Goal: Task Accomplishment & Management: Manage account settings

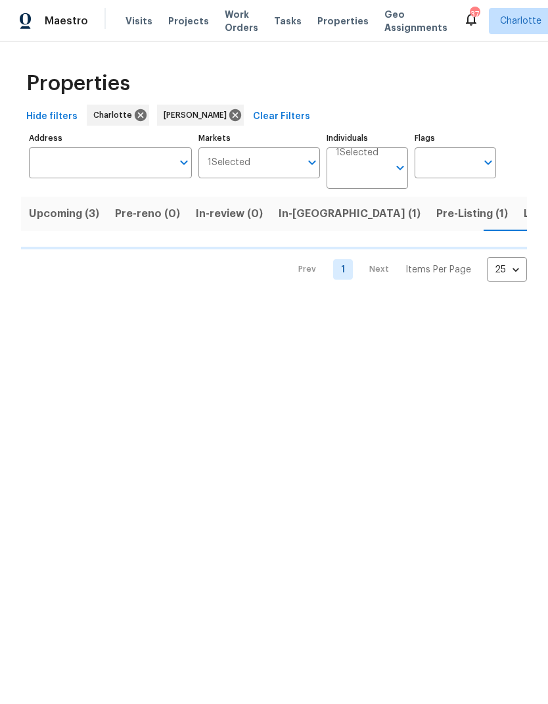
scroll to position [0, 22]
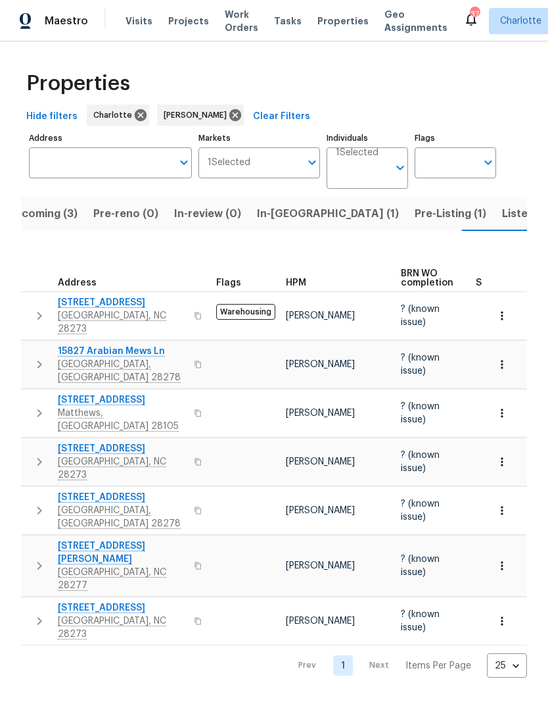
click at [279, 227] on button "In-reno (1)" at bounding box center [328, 214] width 158 height 34
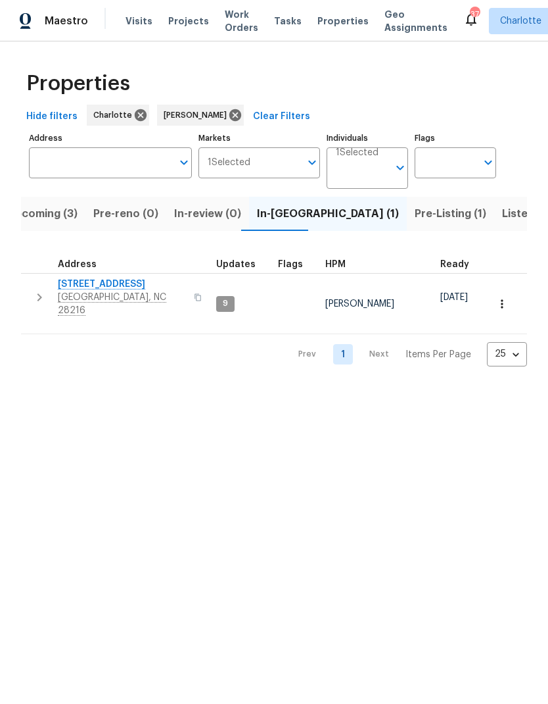
click at [67, 284] on span "9065 Cinnabay Dr" at bounding box center [122, 283] width 128 height 13
click at [41, 217] on span "Upcoming (3)" at bounding box center [42, 214] width 70 height 18
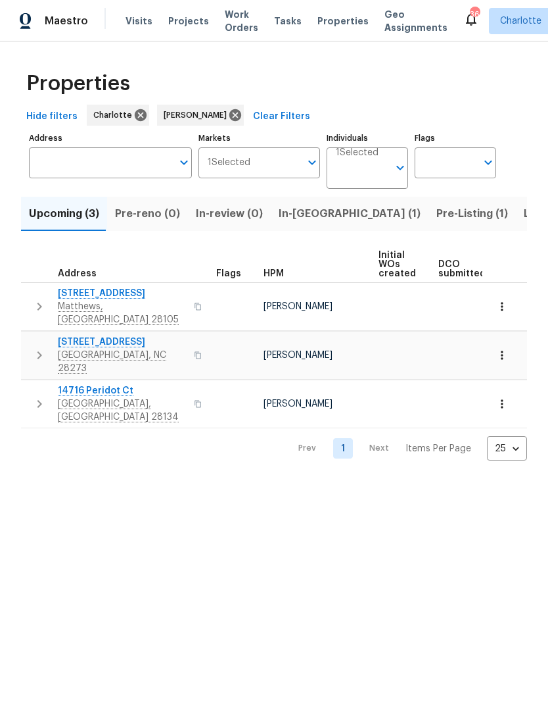
click at [287, 219] on span "In-reno (1)" at bounding box center [350, 214] width 142 height 18
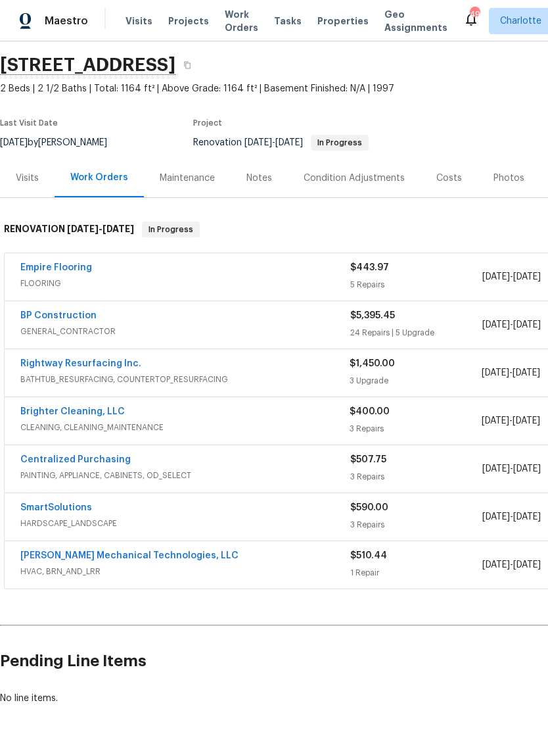
scroll to position [39, 0]
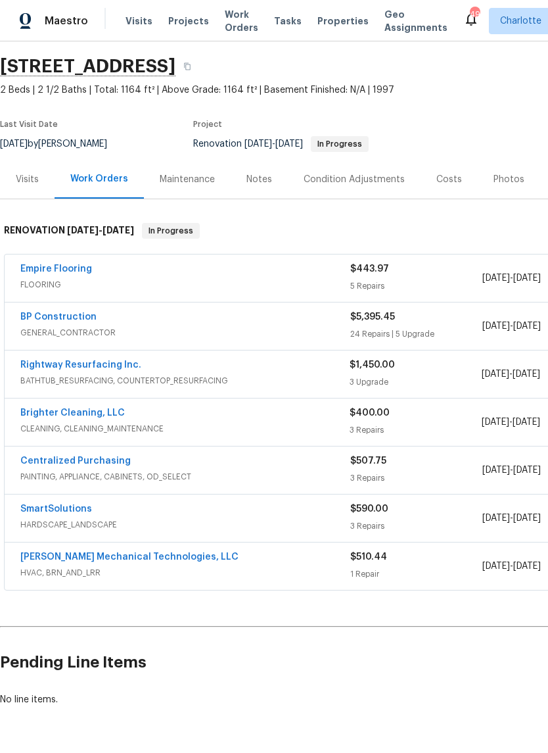
click at [47, 268] on link "Empire Flooring" at bounding box center [56, 268] width 72 height 9
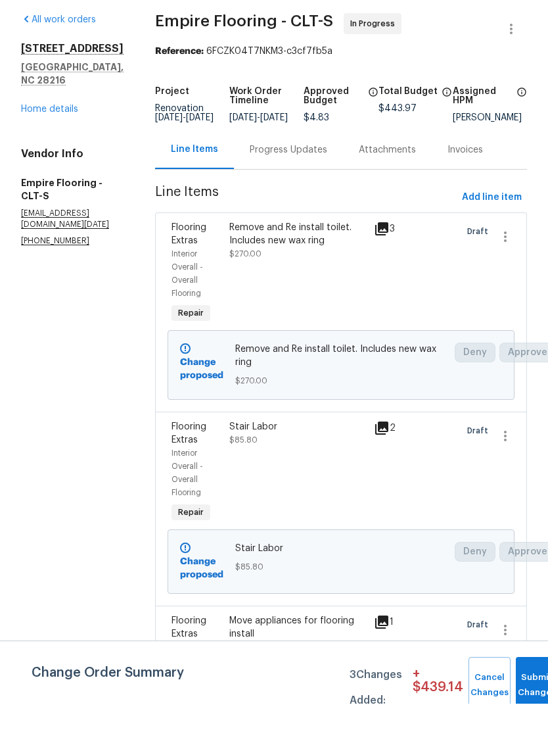
click at [301, 193] on div "Progress Updates" at bounding box center [289, 199] width 78 height 13
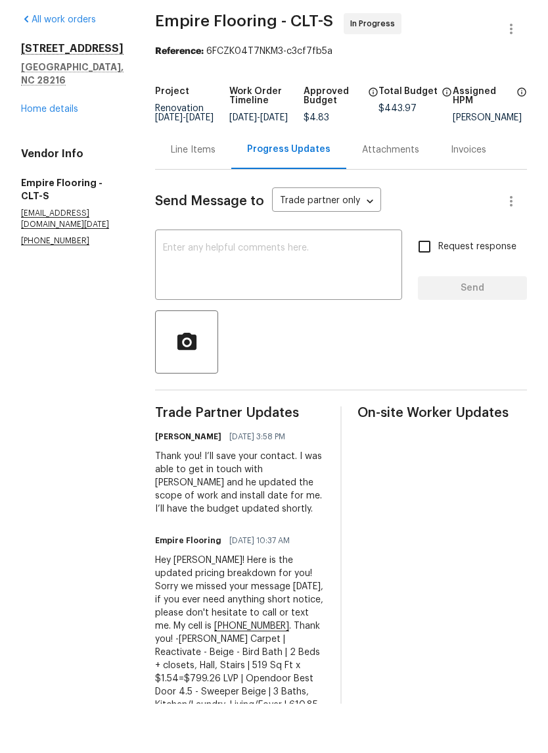
click at [214, 193] on div "Line Items" at bounding box center [193, 199] width 45 height 13
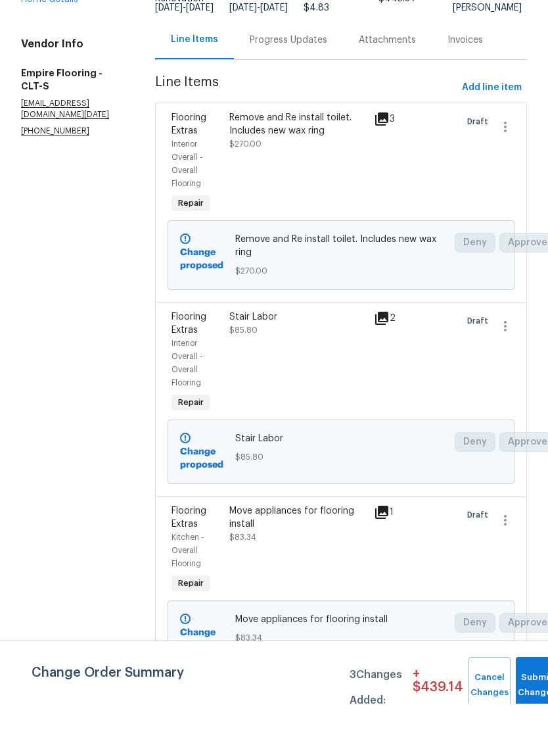
scroll to position [115, 0]
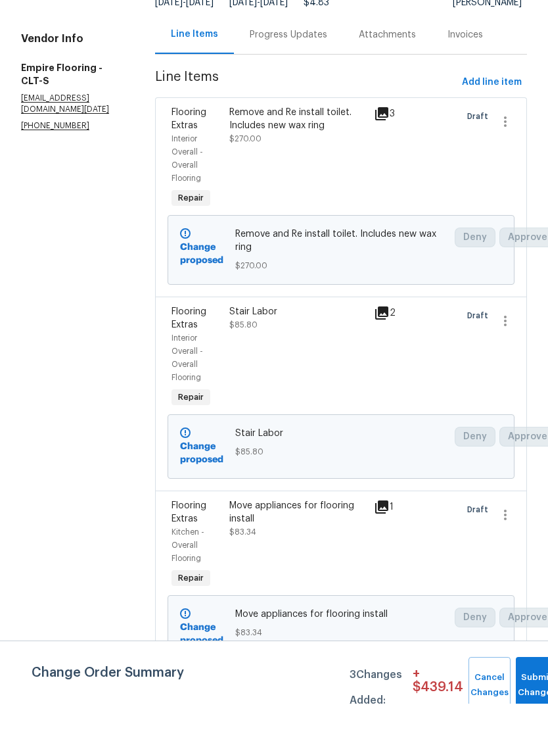
click at [291, 354] on div "Stair Labor" at bounding box center [297, 360] width 137 height 13
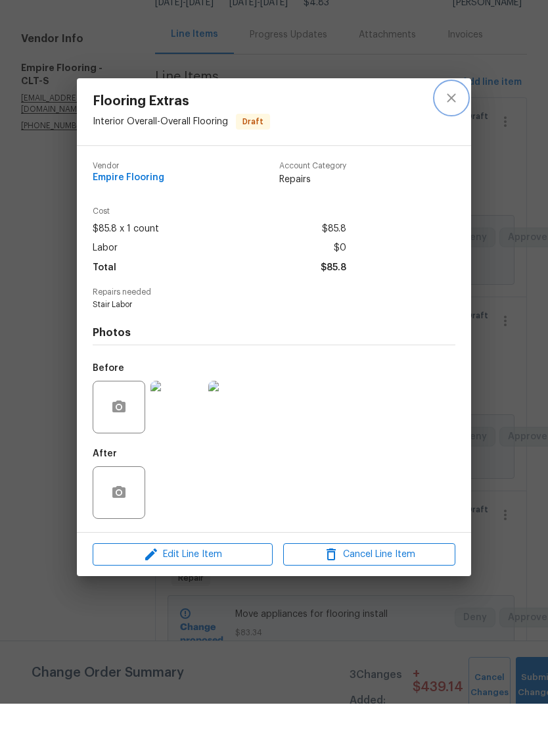
click at [455, 132] on button "close" at bounding box center [452, 148] width 32 height 32
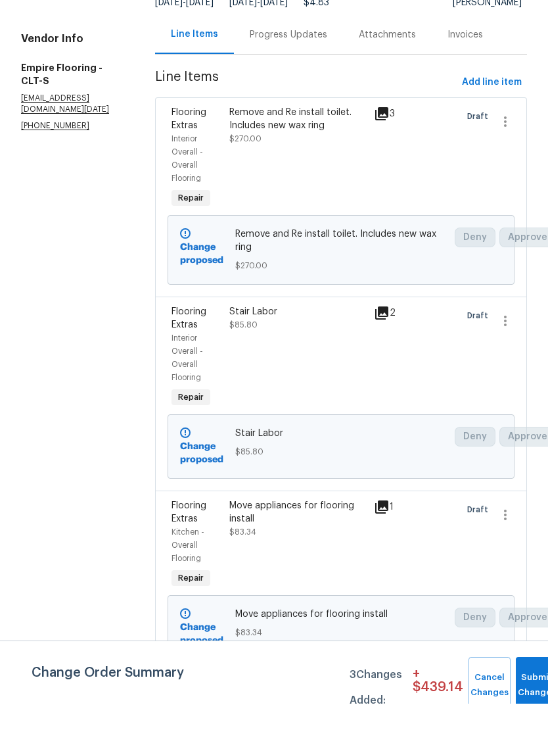
click at [331, 64] on div "Progress Updates" at bounding box center [288, 83] width 109 height 39
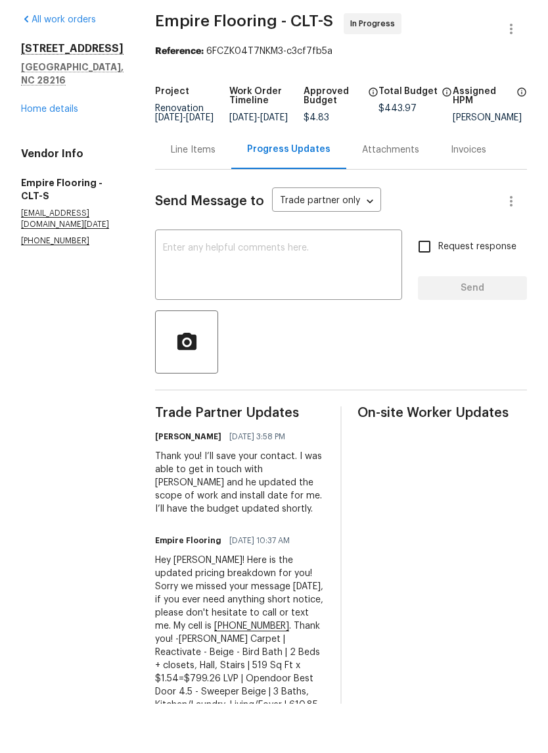
click at [216, 193] on div "Line Items" at bounding box center [193, 199] width 45 height 13
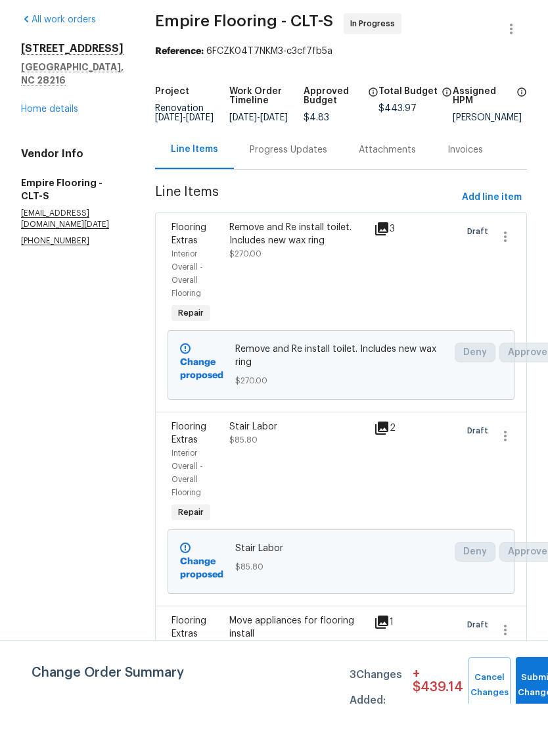
click at [306, 470] on div "Stair Labor" at bounding box center [297, 476] width 137 height 13
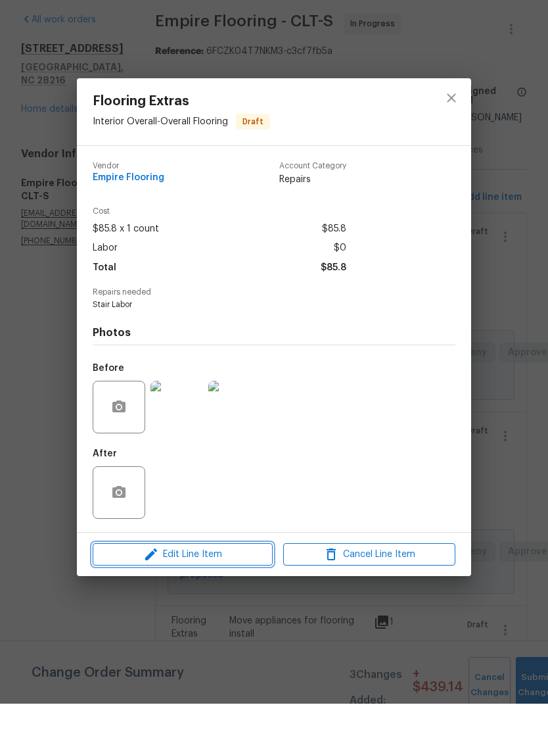
click at [239, 596] on span "Edit Line Item" at bounding box center [183, 604] width 172 height 16
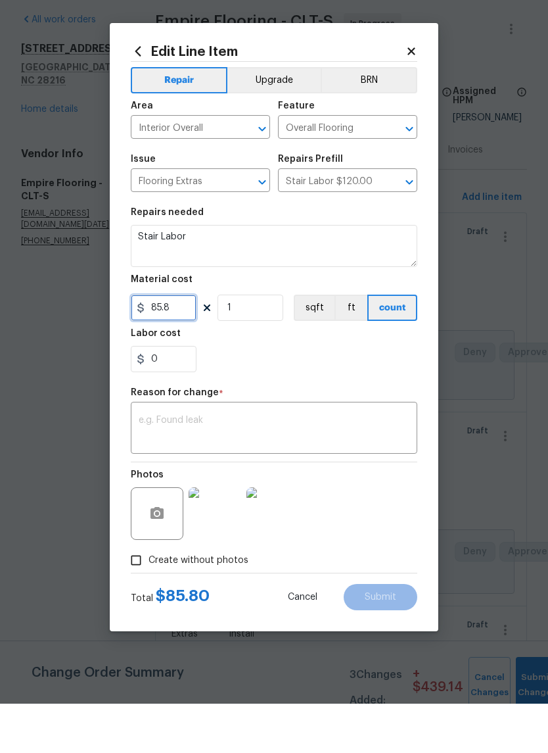
click at [184, 344] on input "85.8" at bounding box center [164, 357] width 66 height 26
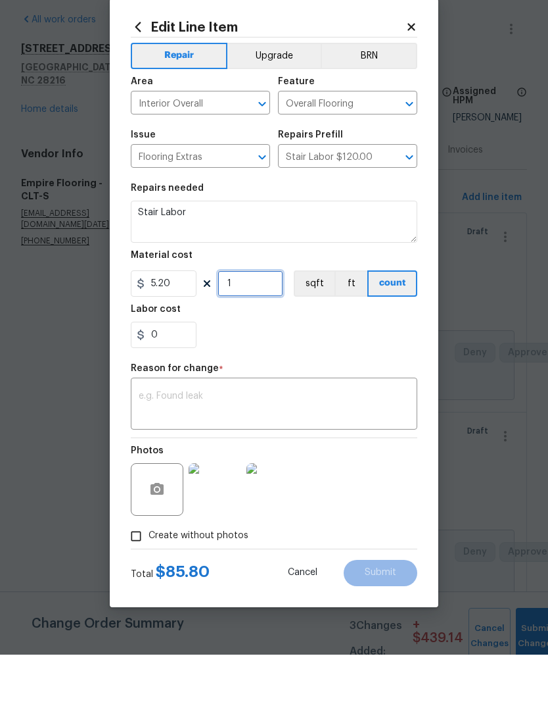
click at [268, 320] on input "1" at bounding box center [251, 333] width 66 height 26
type input "5.2"
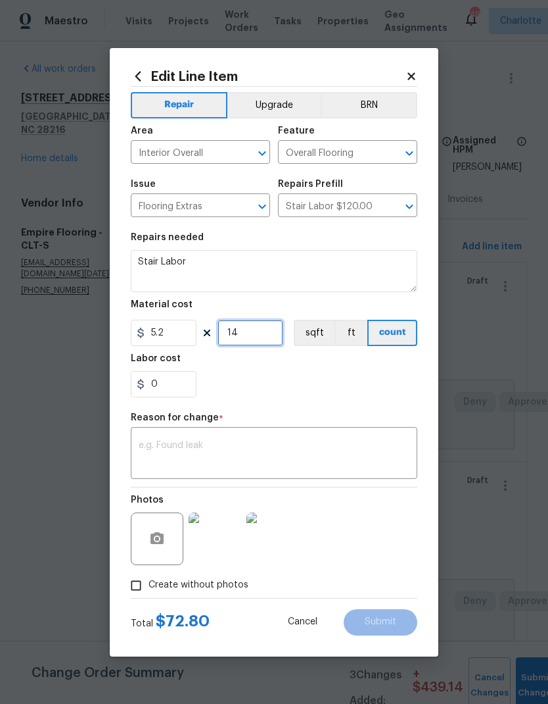
type input "14"
click at [273, 462] on textarea at bounding box center [274, 455] width 271 height 28
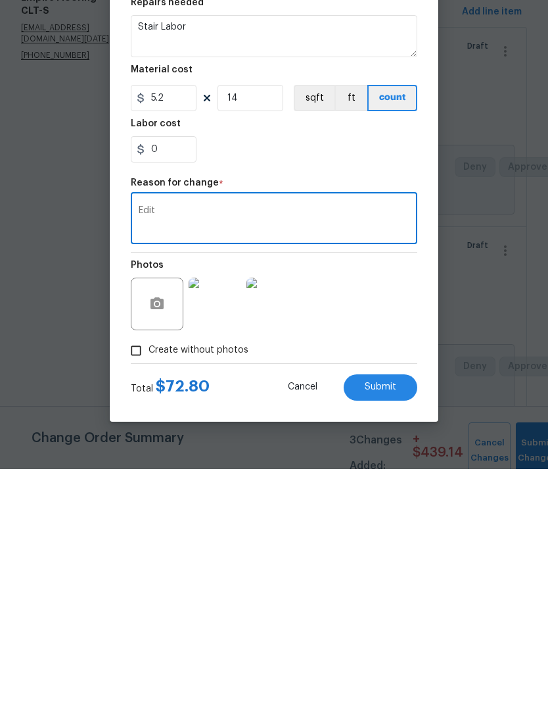
scroll to position [53, 0]
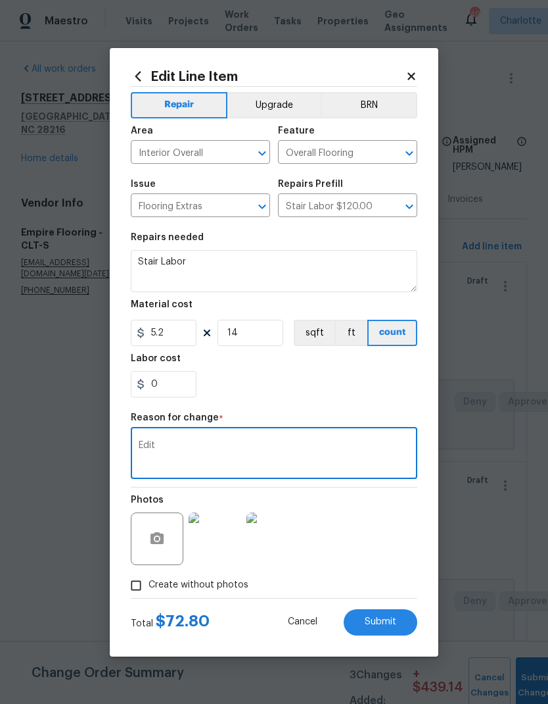
type textarea "Edit"
click at [391, 611] on button "Submit" at bounding box center [381, 622] width 74 height 26
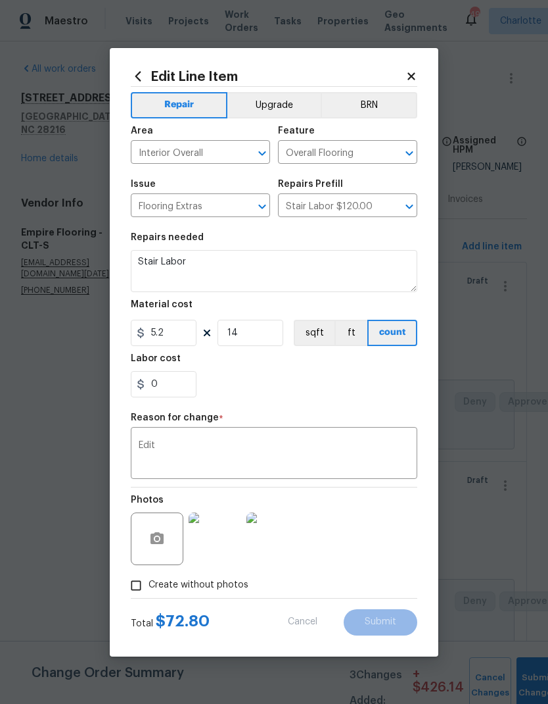
type input "85.8"
type input "1"
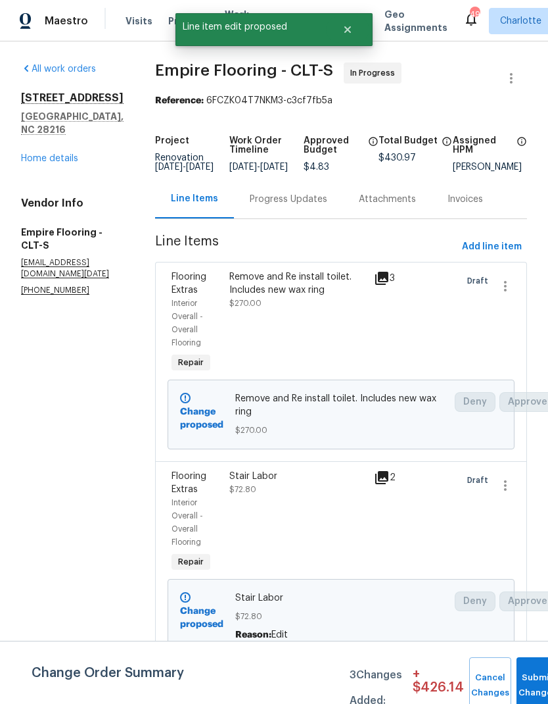
click at [306, 193] on div "Progress Updates" at bounding box center [289, 199] width 78 height 13
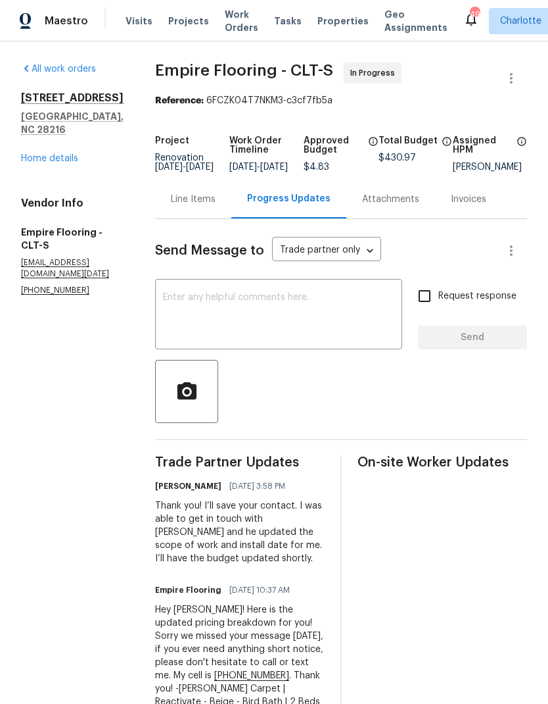
scroll to position [-1, 0]
click at [217, 199] on div "Line Items" at bounding box center [193, 199] width 76 height 39
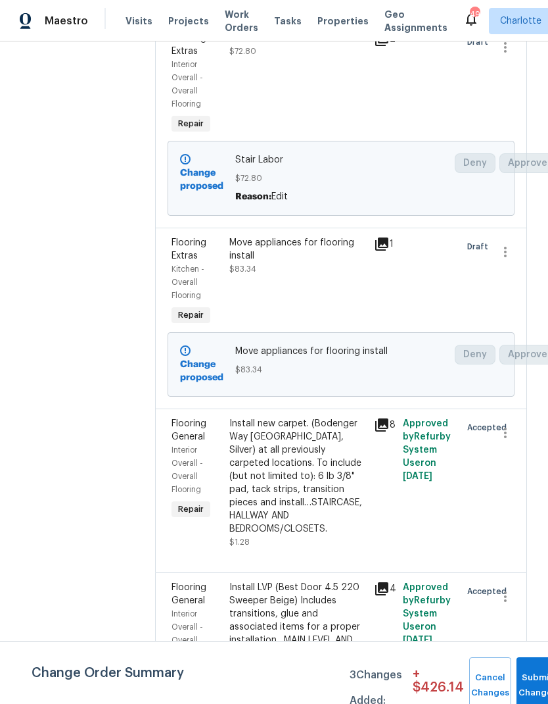
scroll to position [437, 0]
click at [352, 465] on div "Install new carpet. (Bodenger Way 945 Winter Ash, Silver) at all previously car…" at bounding box center [297, 477] width 137 height 118
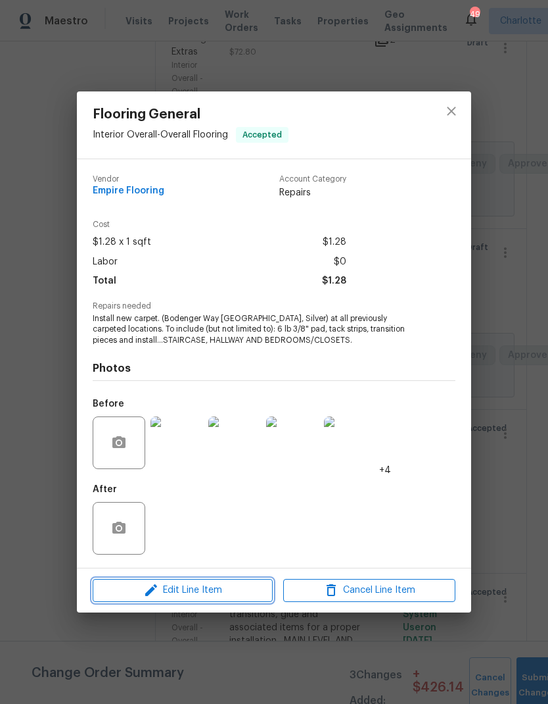
click at [203, 601] on button "Edit Line Item" at bounding box center [183, 590] width 180 height 23
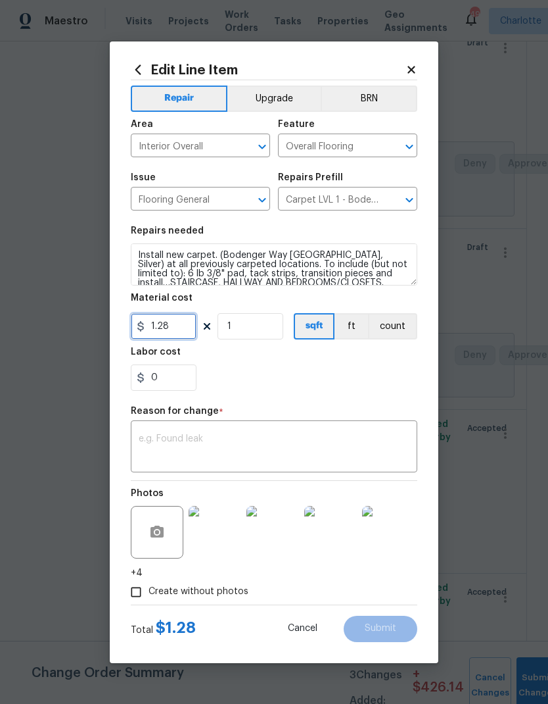
click at [178, 327] on input "1.28" at bounding box center [164, 326] width 66 height 26
type input "799.26"
click at [242, 432] on div "x ​" at bounding box center [274, 447] width 287 height 49
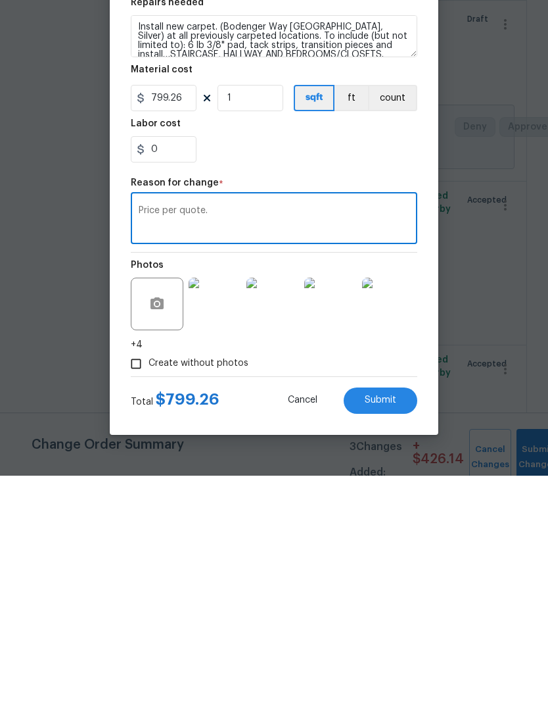
scroll to position [53, 0]
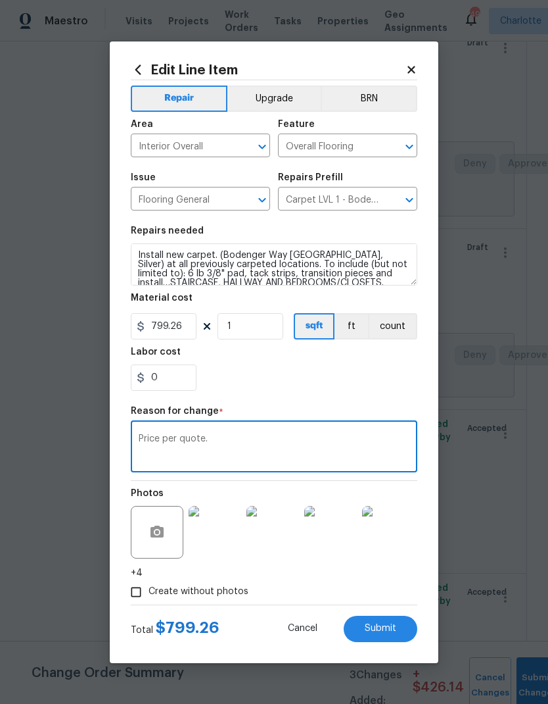
type textarea "Price per quote."
click at [404, 620] on button "Submit" at bounding box center [381, 628] width 74 height 26
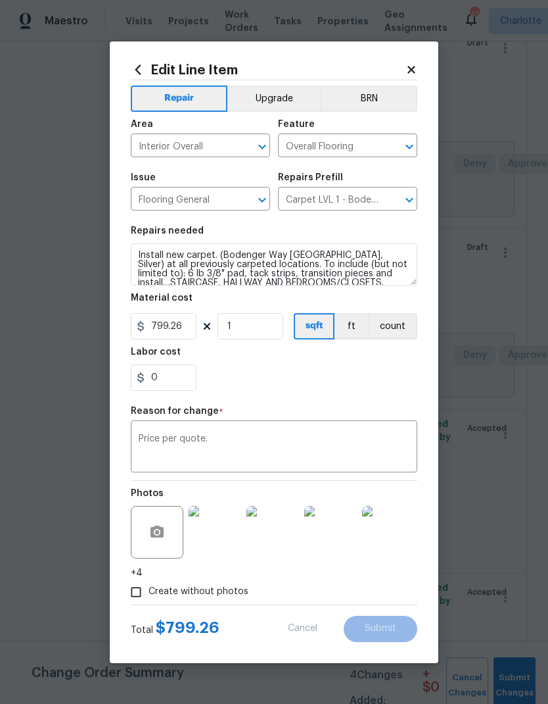
type input "1.28"
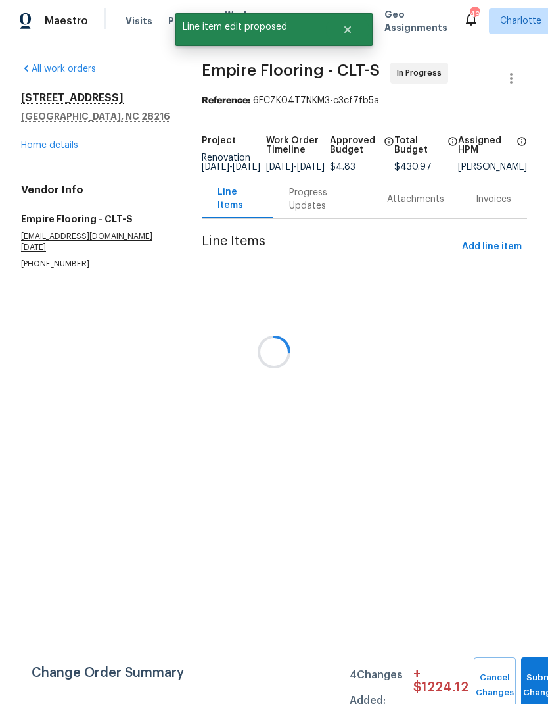
scroll to position [0, 0]
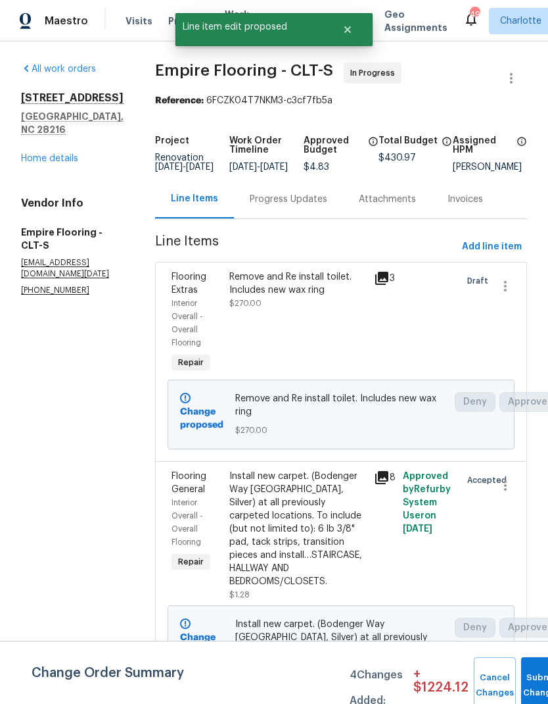
click at [315, 206] on div "Progress Updates" at bounding box center [289, 199] width 78 height 13
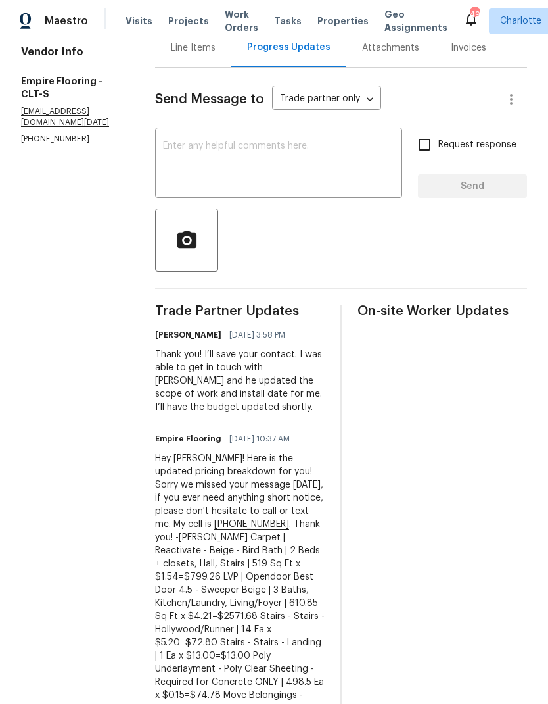
scroll to position [153, 0]
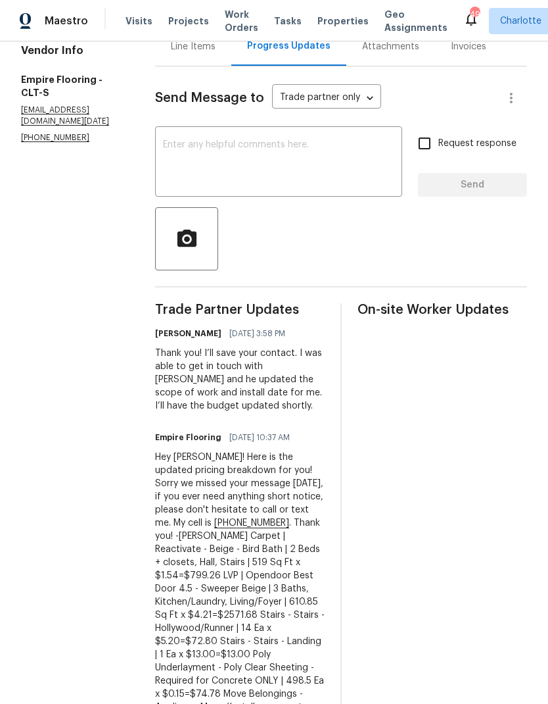
click at [214, 49] on div "Line Items" at bounding box center [193, 46] width 45 height 13
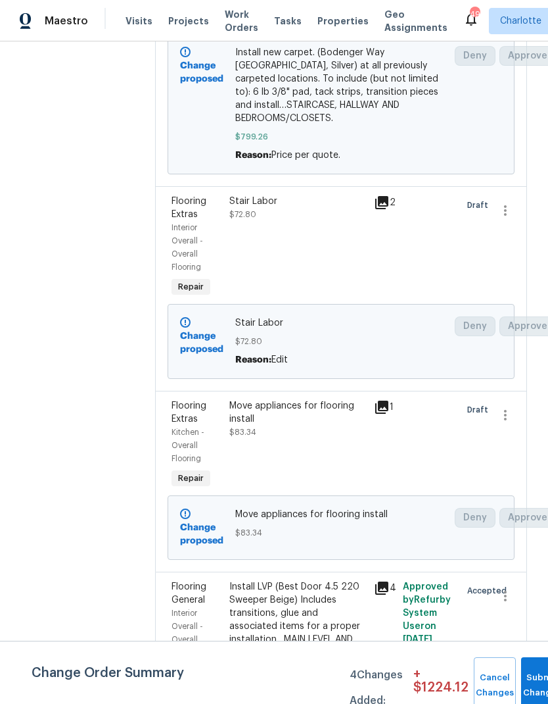
scroll to position [571, 0]
click at [321, 217] on div "Stair Labor $72.80" at bounding box center [297, 208] width 137 height 26
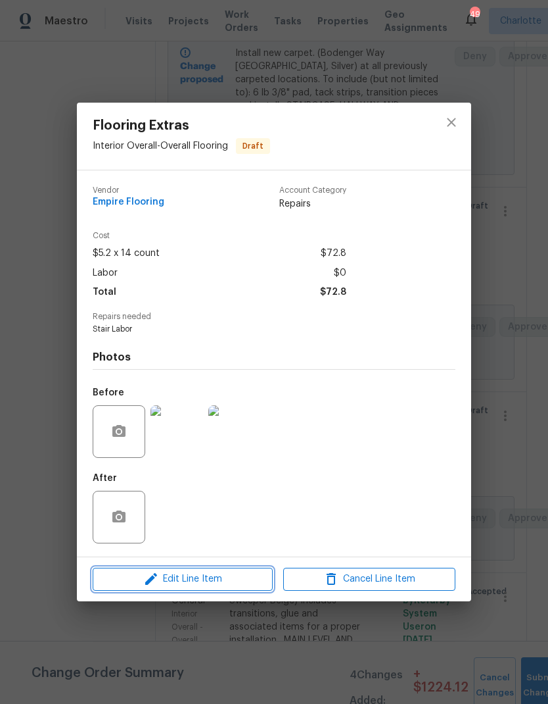
click at [229, 585] on span "Edit Line Item" at bounding box center [183, 579] width 172 height 16
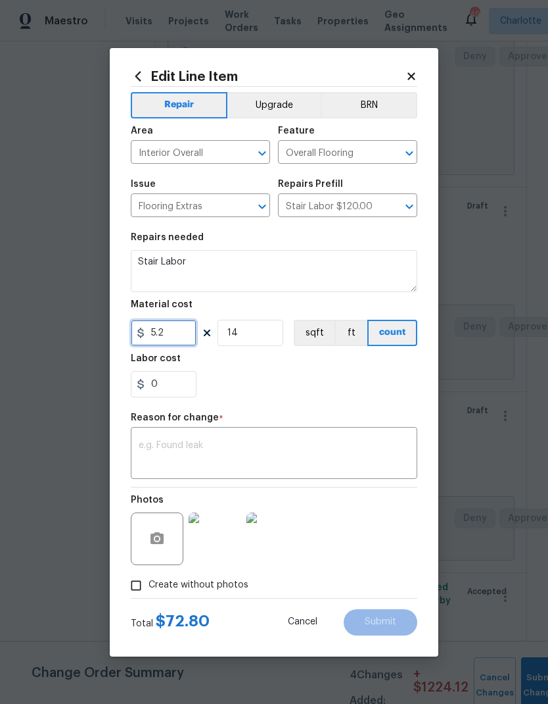
click at [169, 331] on input "5.2" at bounding box center [164, 333] width 66 height 26
click at [268, 337] on input "14" at bounding box center [251, 333] width 66 height 26
type input "85.8"
type input "1"
click at [315, 464] on textarea at bounding box center [274, 455] width 271 height 28
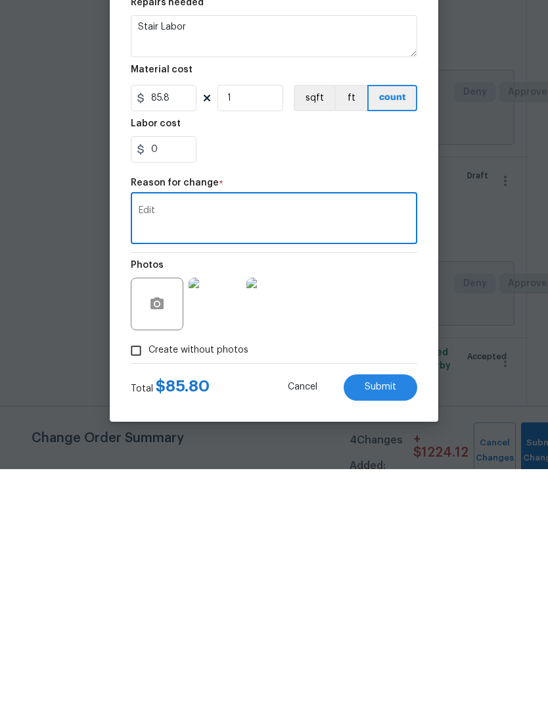
scroll to position [53, 0]
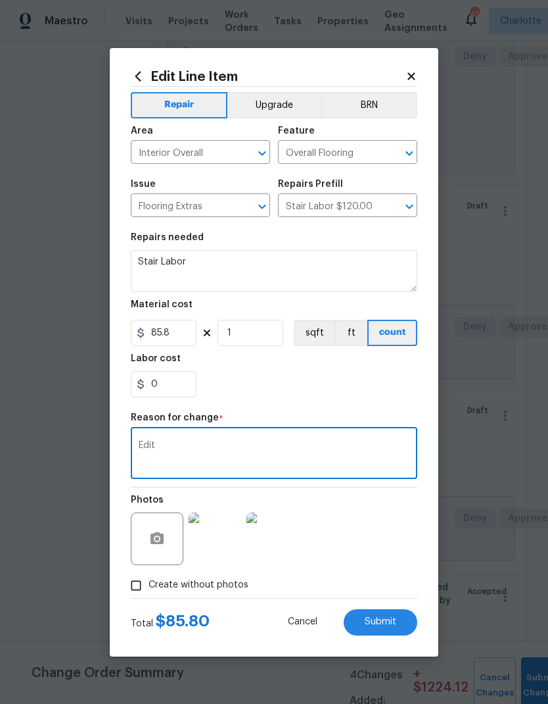
type textarea "Edit"
click at [402, 610] on button "Submit" at bounding box center [381, 622] width 74 height 26
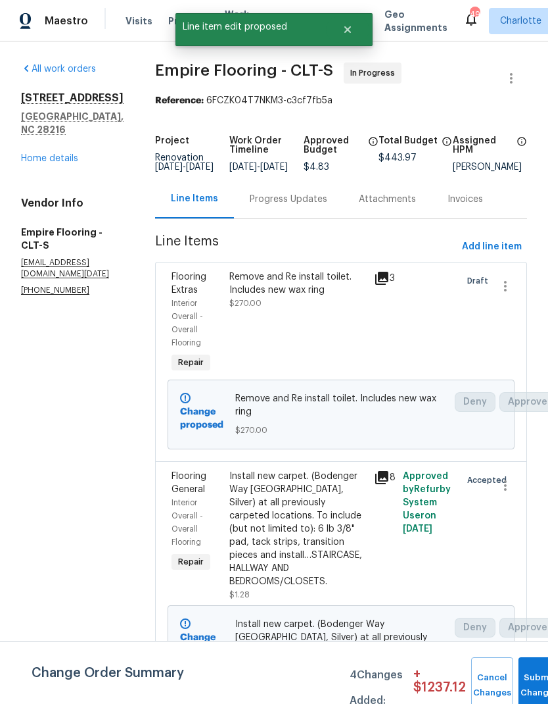
scroll to position [0, 0]
click at [307, 193] on div "Progress Updates" at bounding box center [289, 199] width 78 height 13
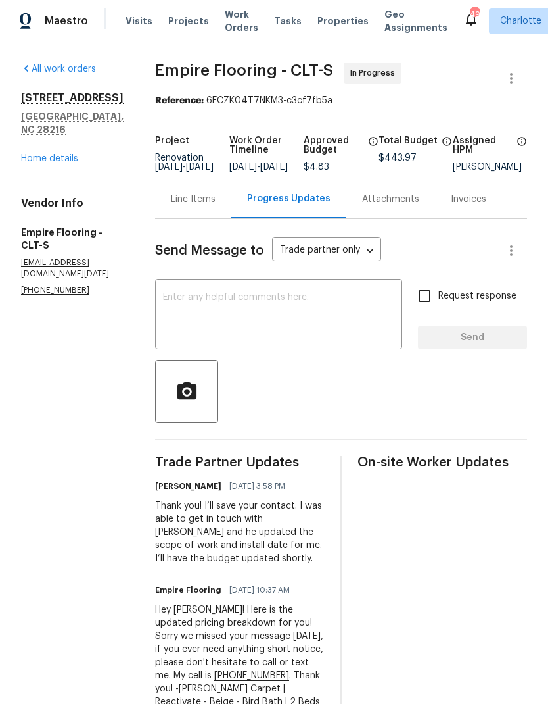
scroll to position [-1, 0]
click at [205, 206] on div "Line Items" at bounding box center [193, 199] width 45 height 13
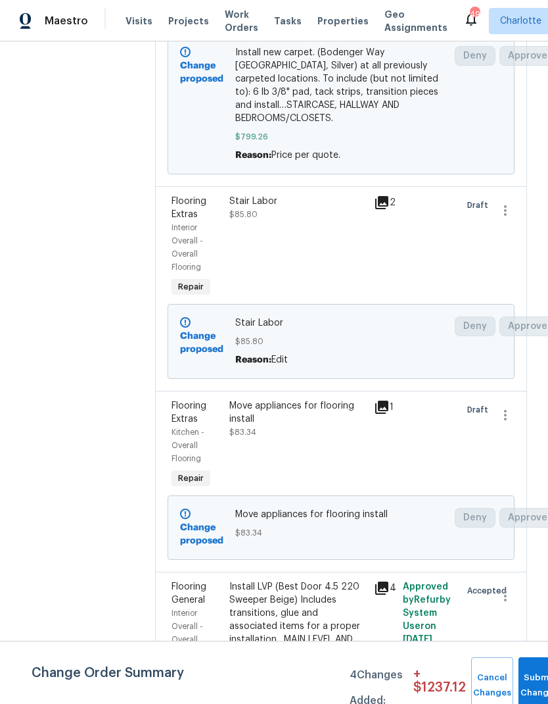
scroll to position [571, 0]
click at [334, 604] on div "Install LVP (Best Door 4.5 220 Sweeper Beige) Includes transitions, glue and as…" at bounding box center [297, 620] width 137 height 79
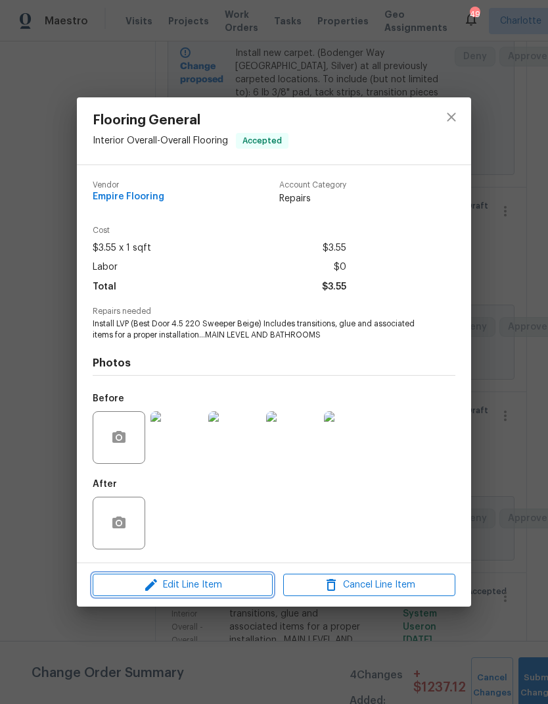
click at [220, 590] on span "Edit Line Item" at bounding box center [183, 585] width 172 height 16
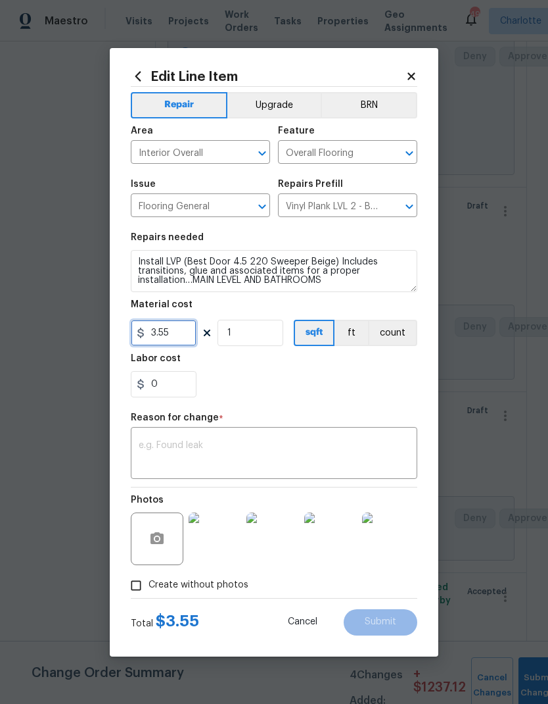
click at [183, 331] on input "3.55" at bounding box center [164, 333] width 66 height 26
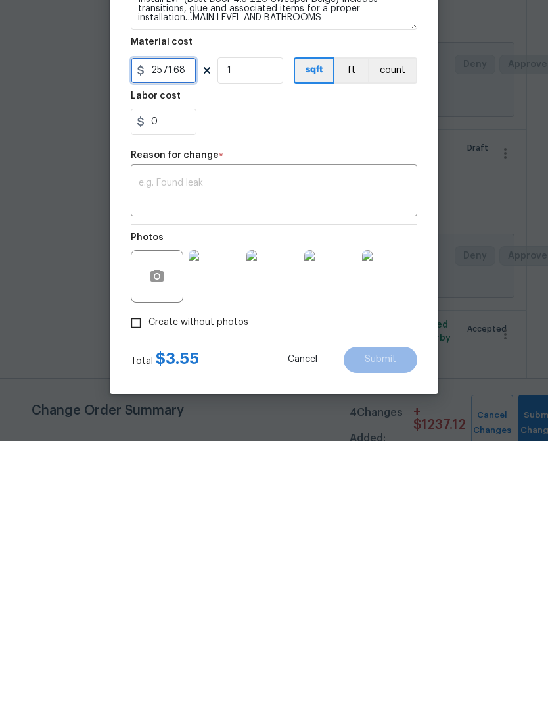
scroll to position [53, 0]
type input "2571.68"
click at [227, 441] on textarea at bounding box center [274, 455] width 271 height 28
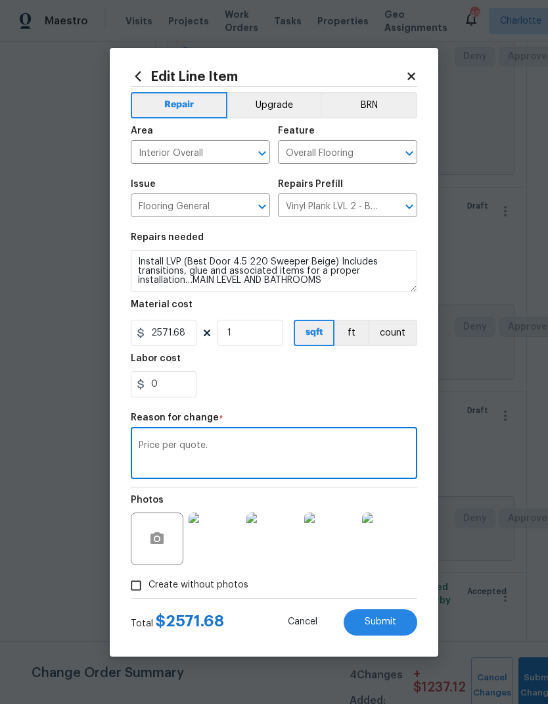
type textarea "Price per quote."
click at [383, 623] on span "Submit" at bounding box center [381, 622] width 32 height 10
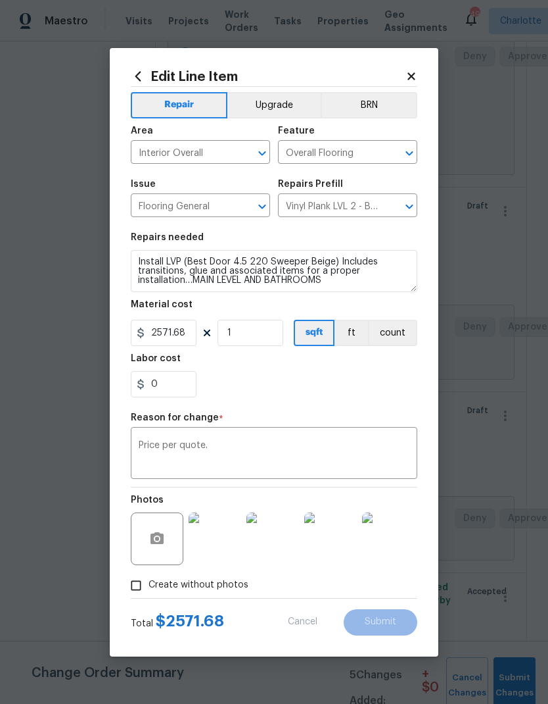
type input "3.55"
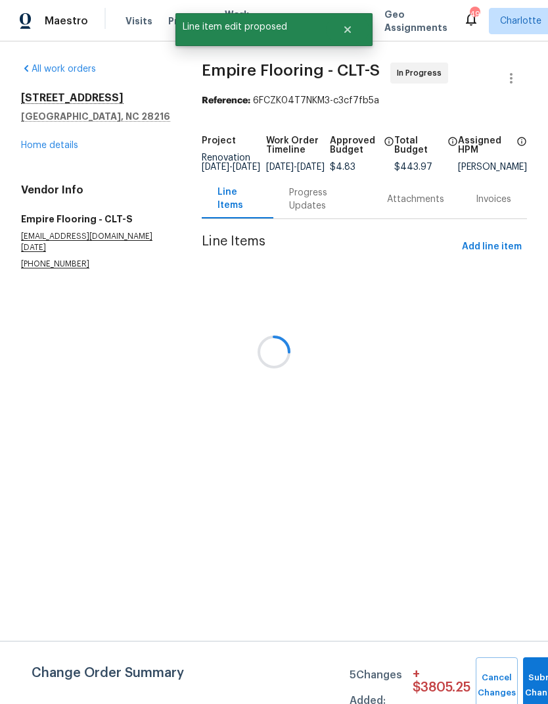
scroll to position [0, 0]
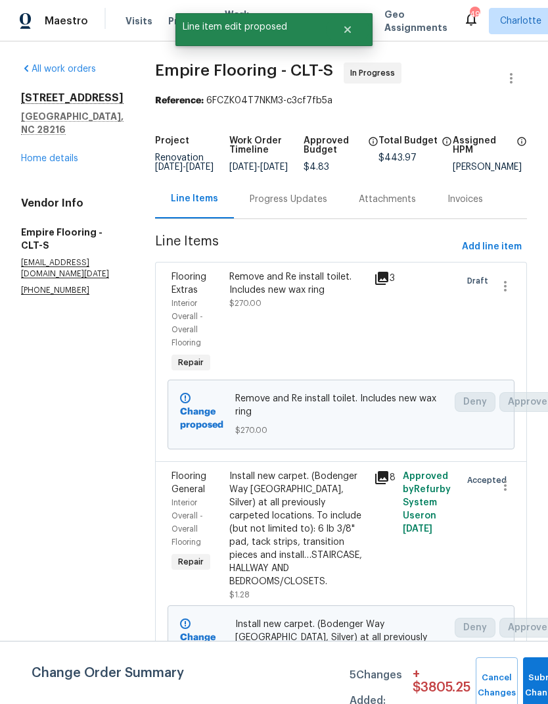
click at [306, 206] on div "Progress Updates" at bounding box center [289, 199] width 78 height 13
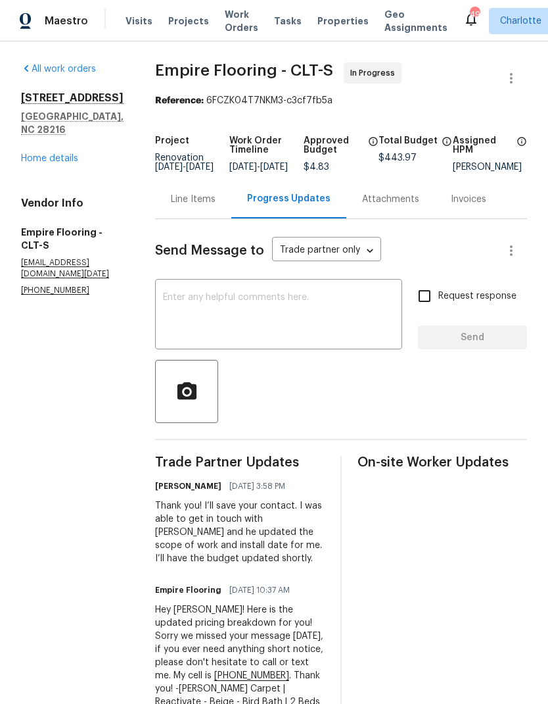
click at [208, 206] on div "Line Items" at bounding box center [193, 199] width 45 height 13
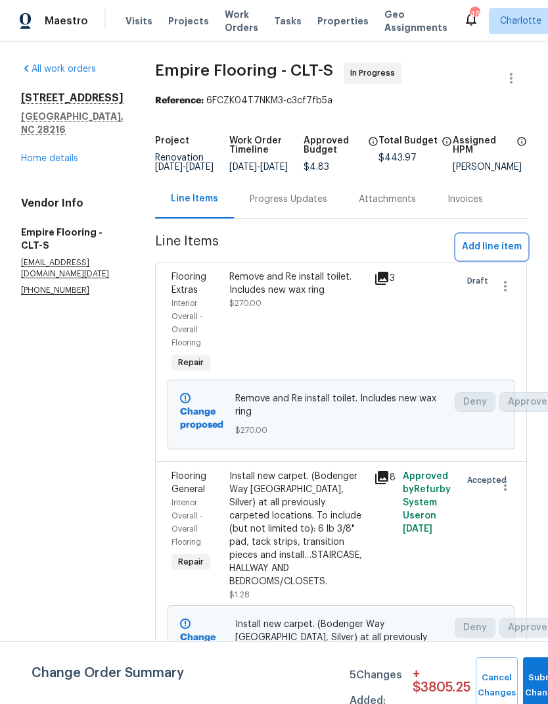
click at [498, 250] on span "Add line item" at bounding box center [492, 247] width 60 height 16
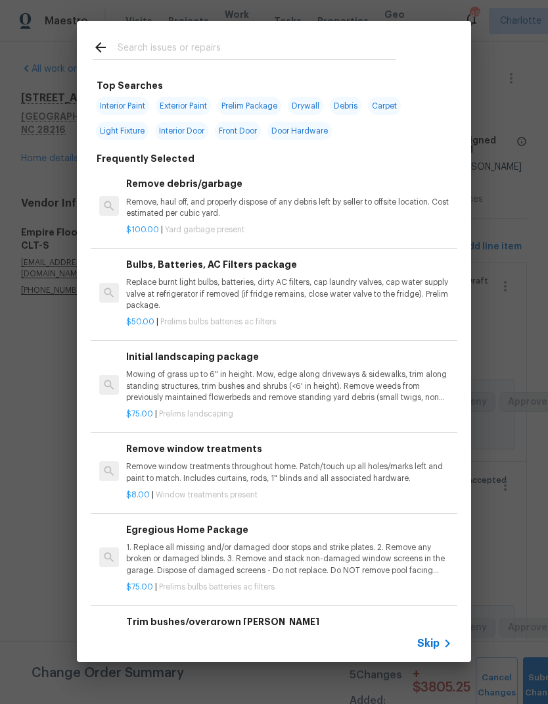
click at [262, 37] on div at bounding box center [244, 47] width 335 height 52
click at [252, 39] on input "text" at bounding box center [257, 49] width 279 height 20
type input "Flooring"
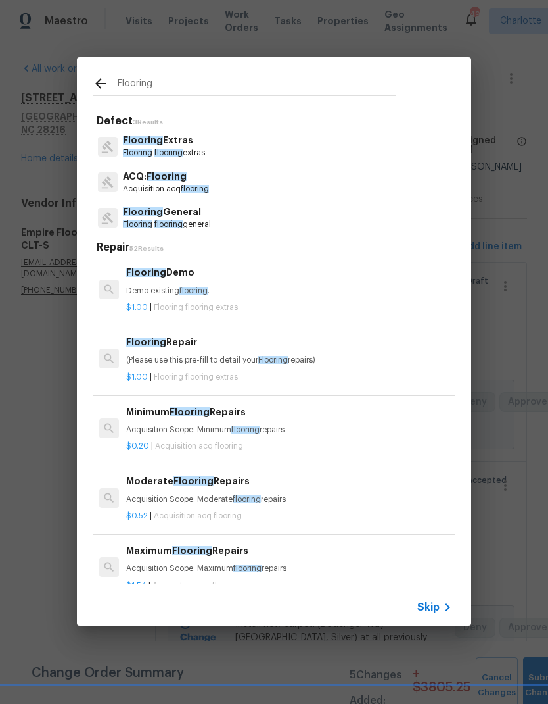
click at [242, 350] on div "Flooring Repair (Please use this pre-fill to detail your Flooring repairs)" at bounding box center [289, 351] width 326 height 32
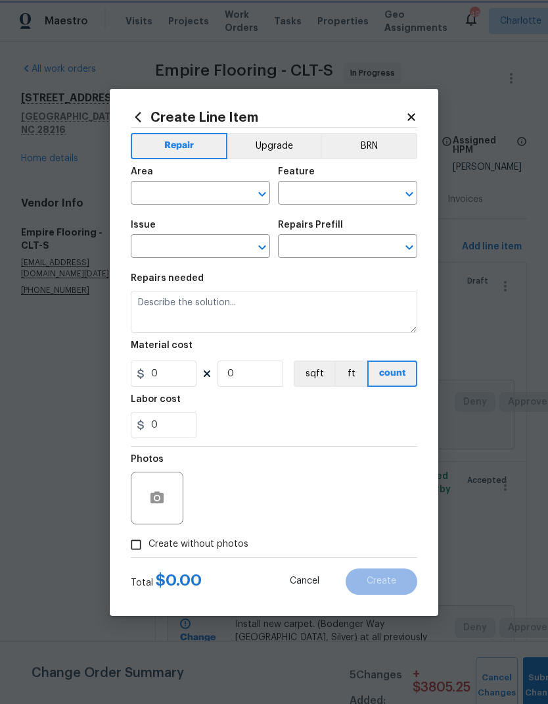
type input "Overall Flooring"
type input "Flooring Extras"
type textarea "(Please use this pre-fill to detail your Flooring repairs)"
type input "1"
type input "Flooring Repair $1.00"
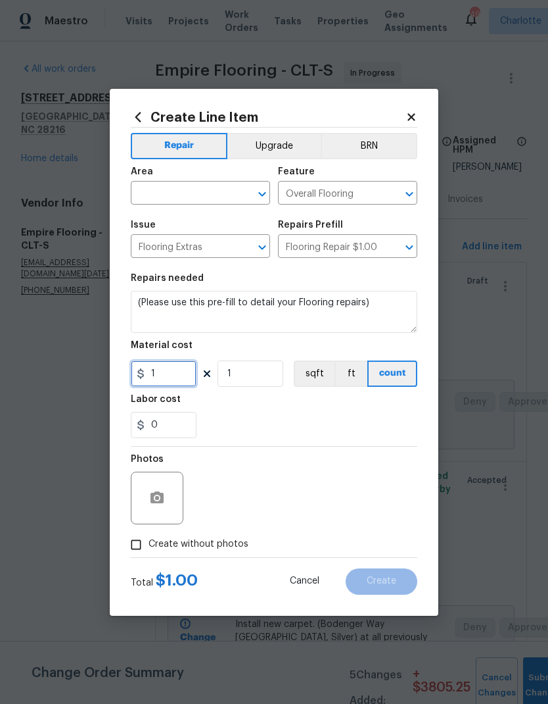
click at [178, 373] on input "1" at bounding box center [164, 373] width 66 height 26
type input "74.78"
click at [137, 314] on textarea "(Please use this pre-fill to detail your Flooring repairs)" at bounding box center [274, 312] width 287 height 42
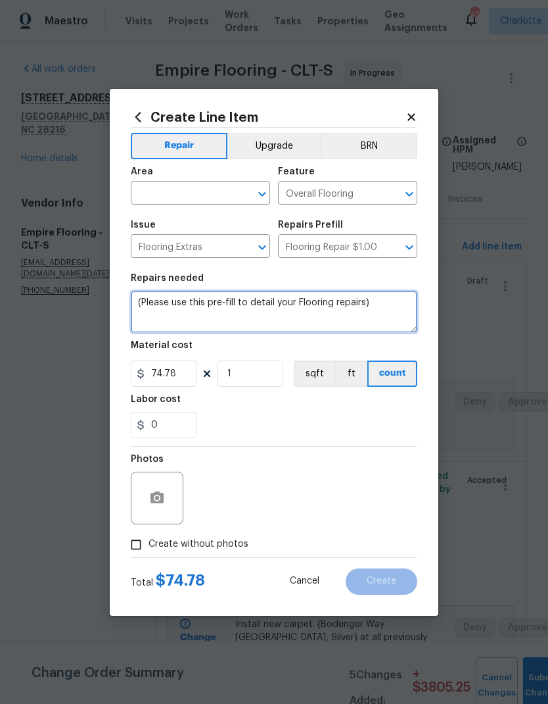
click at [135, 293] on textarea "(Please use this pre-fill to detail your Flooring repairs)" at bounding box center [274, 312] width 287 height 42
click at [139, 301] on textarea "(Please use this pre-fill to detail your Flooring repairs)" at bounding box center [274, 312] width 287 height 42
type textarea "Poly clear sheeting."
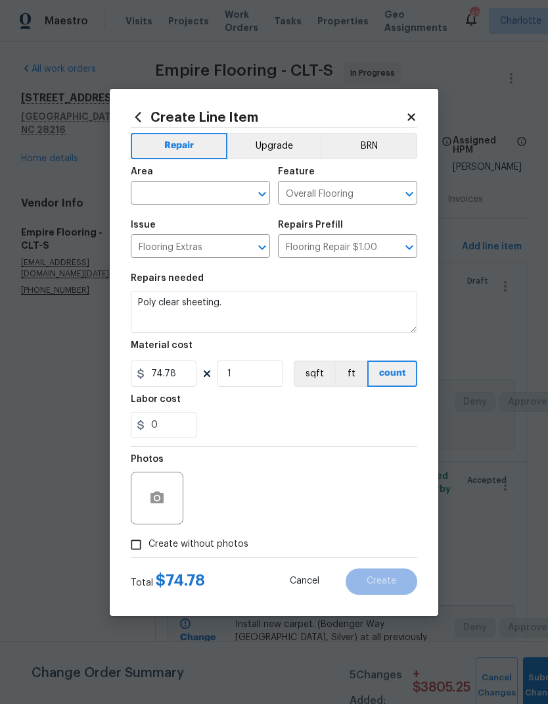
click at [205, 197] on input "text" at bounding box center [182, 194] width 103 height 20
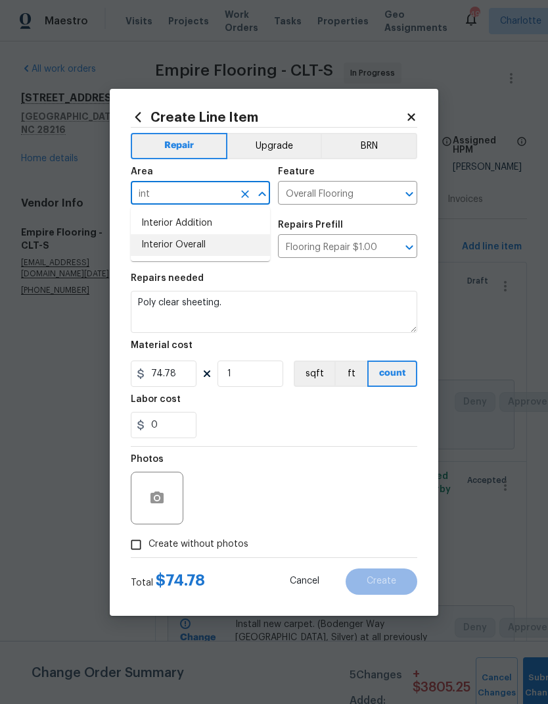
click at [220, 245] on li "Interior Overall" at bounding box center [200, 245] width 139 height 22
type input "Interior Overall"
click at [134, 546] on input "Create without photos" at bounding box center [136, 544] width 25 height 25
checkbox input "true"
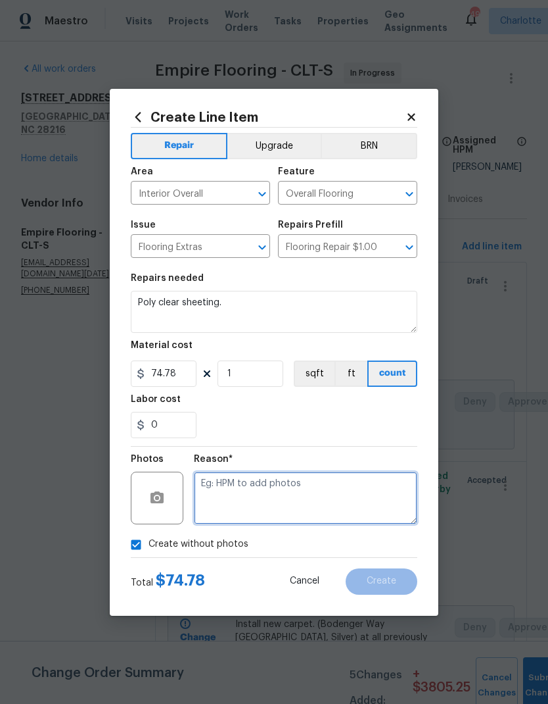
click at [281, 504] on textarea at bounding box center [306, 497] width 224 height 53
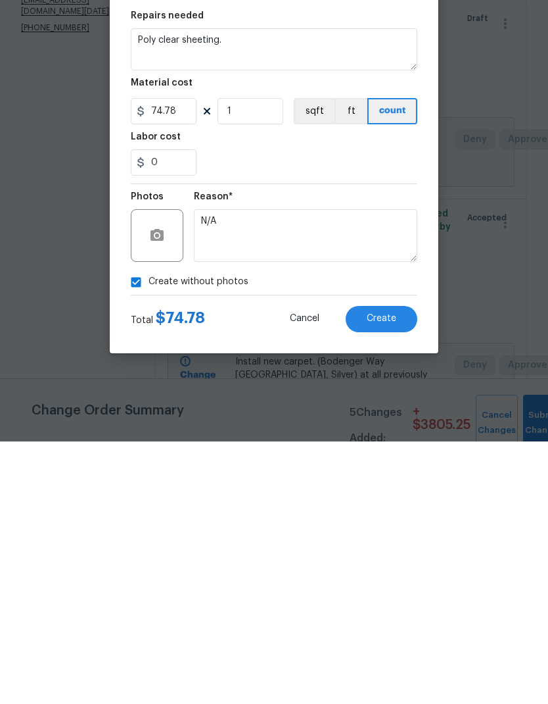
scroll to position [53, 0]
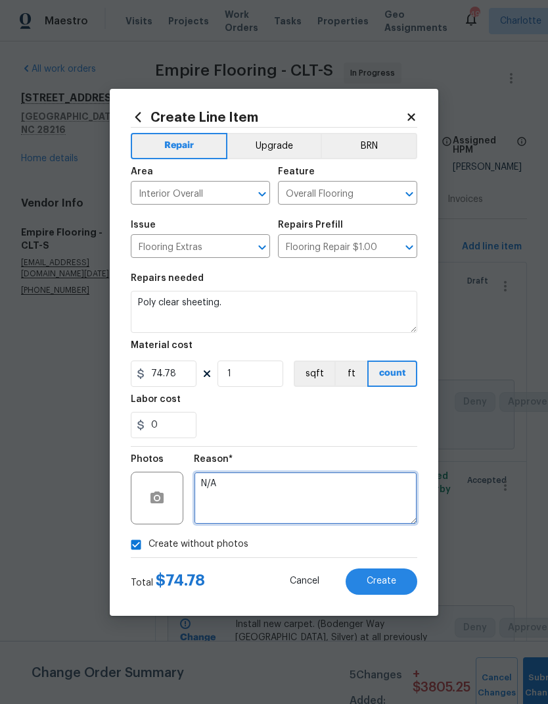
type textarea "N/A"
click at [395, 578] on span "Create" at bounding box center [382, 581] width 30 height 10
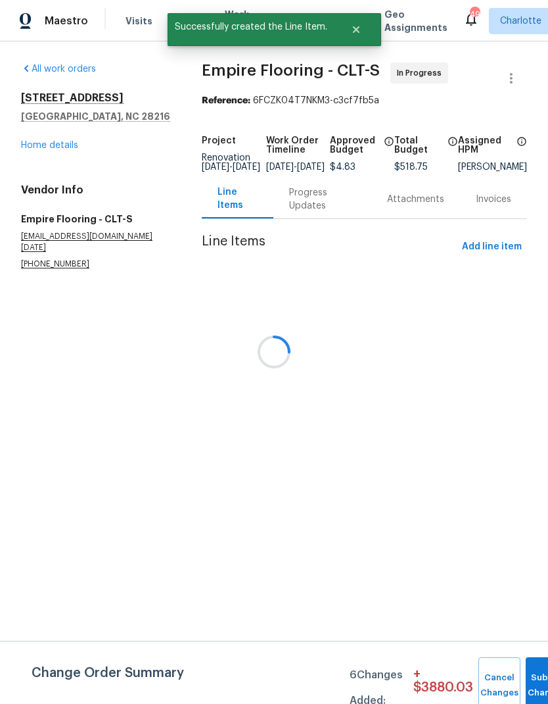
scroll to position [0, 0]
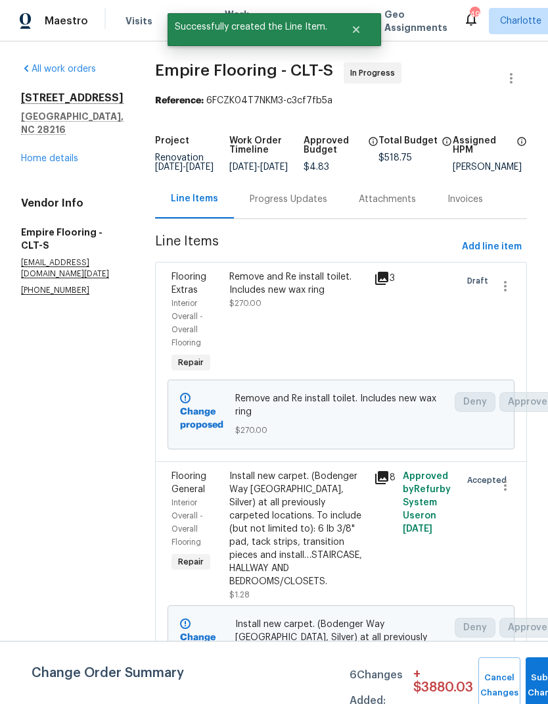
click at [299, 216] on div "Progress Updates" at bounding box center [288, 199] width 109 height 39
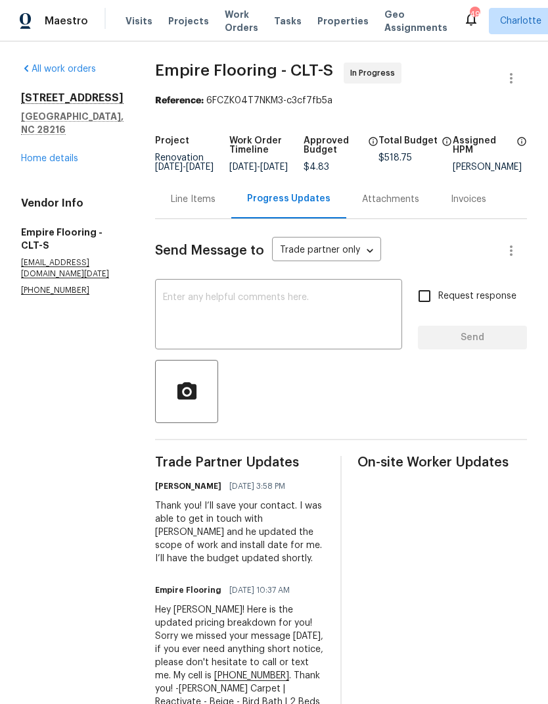
click at [210, 206] on div "Line Items" at bounding box center [193, 199] width 45 height 13
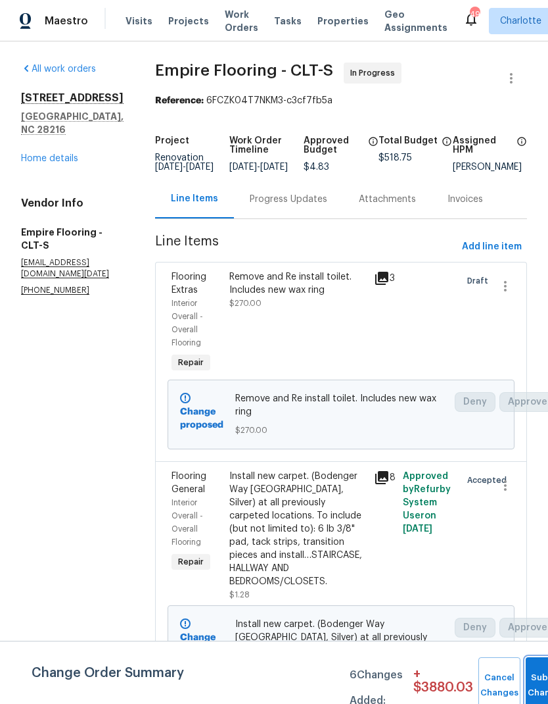
click at [533, 671] on button "Submit Changes" at bounding box center [547, 685] width 42 height 57
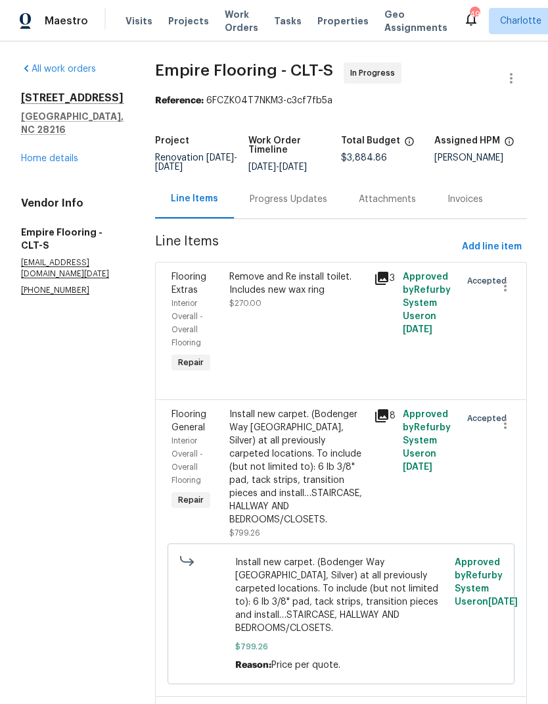
click at [308, 206] on div "Progress Updates" at bounding box center [289, 199] width 78 height 13
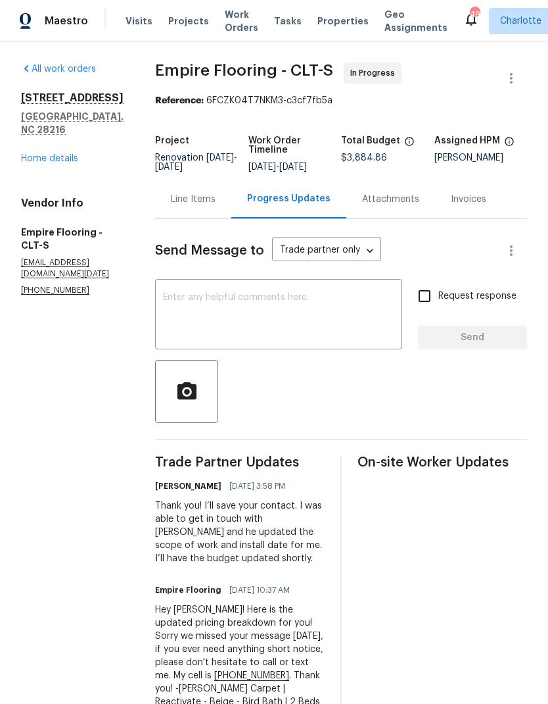
click at [216, 205] on div "Line Items" at bounding box center [193, 199] width 45 height 13
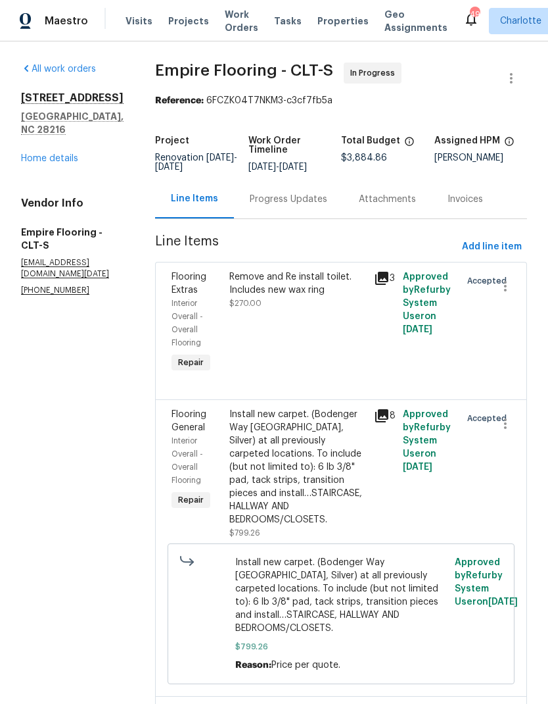
click at [36, 154] on link "Home details" at bounding box center [49, 158] width 57 height 9
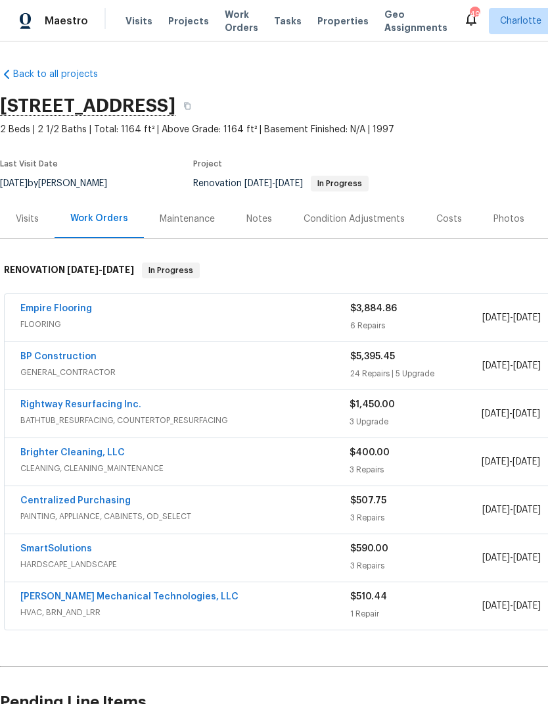
click at [437, 204] on div "Costs" at bounding box center [449, 218] width 57 height 39
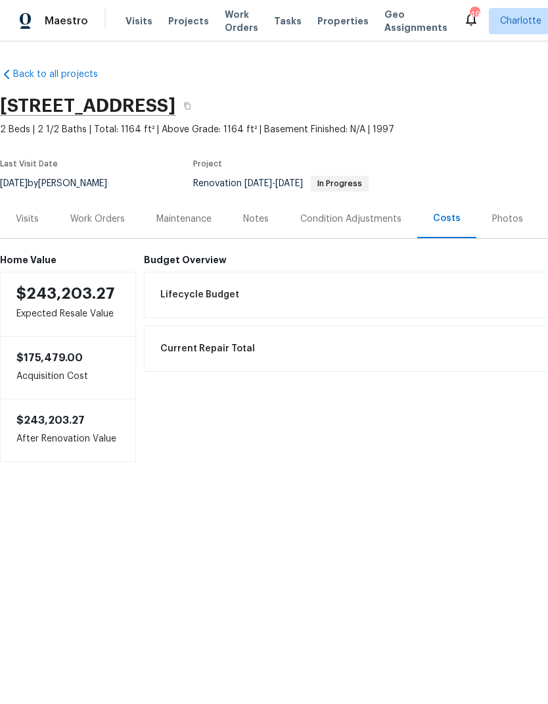
click at [80, 211] on div "Work Orders" at bounding box center [98, 218] width 86 height 39
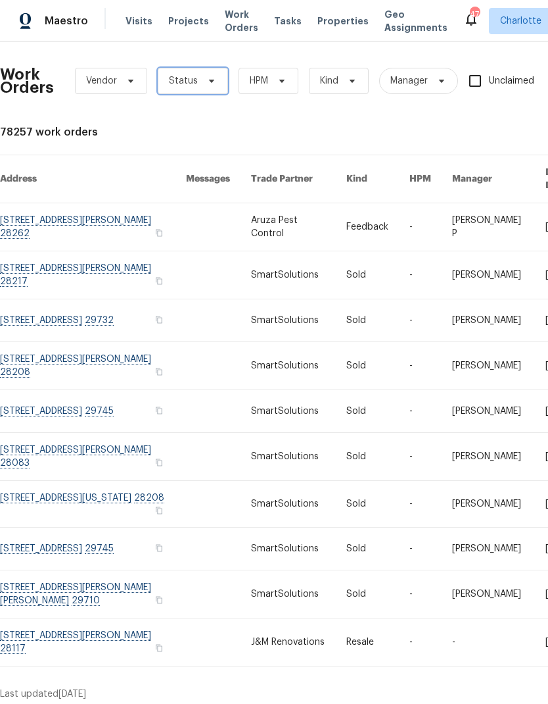
click at [193, 78] on span "Status" at bounding box center [183, 80] width 29 height 13
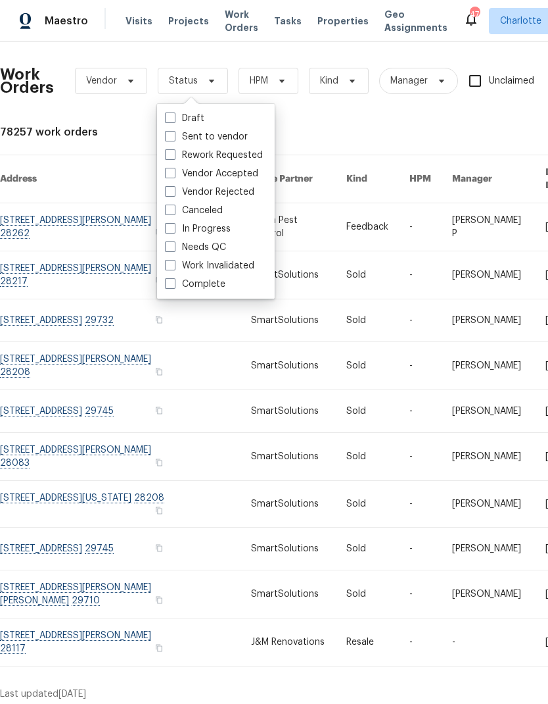
click at [216, 250] on label "Needs QC" at bounding box center [195, 247] width 61 height 13
click at [174, 249] on input "Needs QC" at bounding box center [169, 245] width 9 height 9
checkbox input "true"
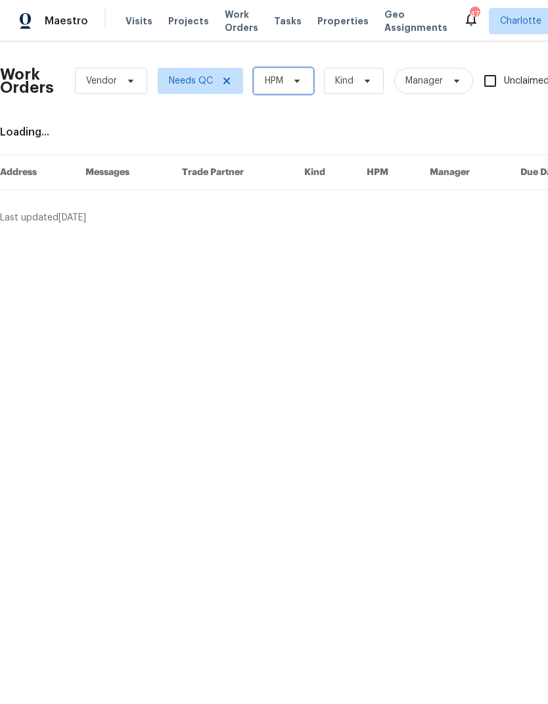
click at [293, 87] on span "HPM" at bounding box center [284, 81] width 60 height 26
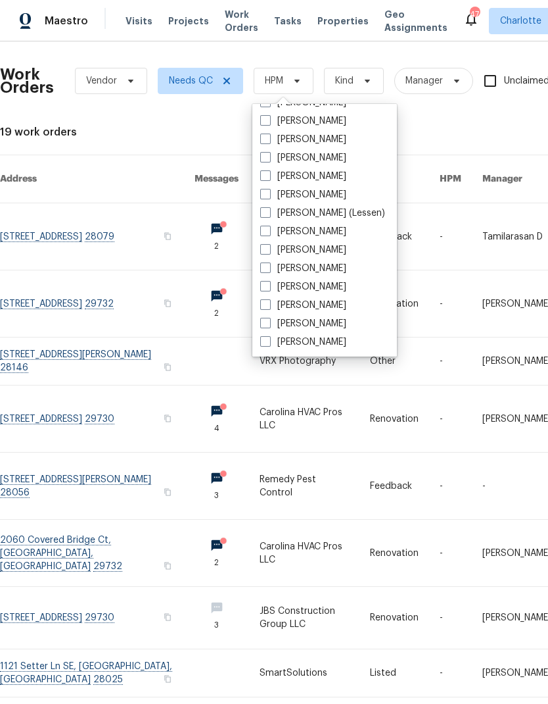
scroll to position [163, 0]
click at [314, 335] on label "[PERSON_NAME]" at bounding box center [303, 341] width 86 height 13
click at [269, 335] on input "[PERSON_NAME]" at bounding box center [264, 339] width 9 height 9
checkbox input "true"
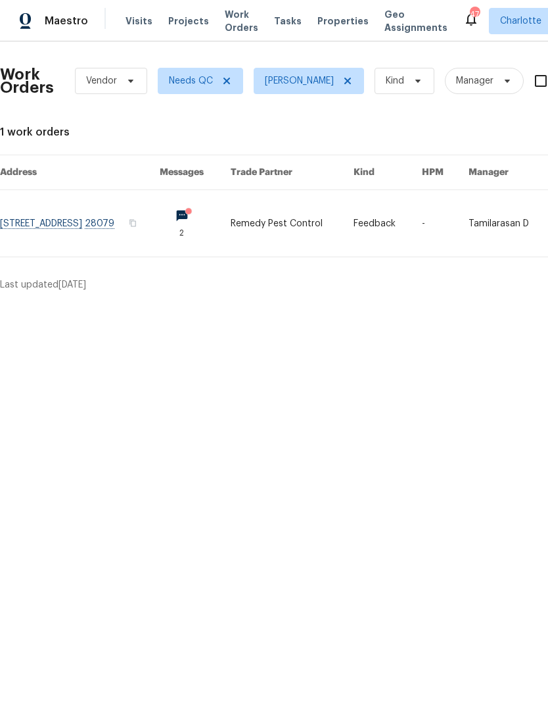
click at [51, 26] on span "Maestro" at bounding box center [66, 20] width 43 height 13
